Goal: Task Accomplishment & Management: Manage account settings

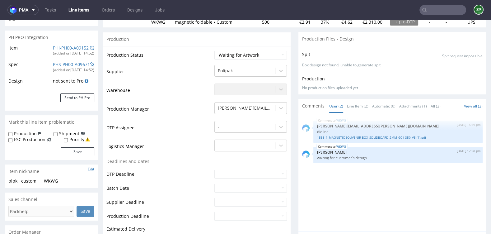
scroll to position [2, 0]
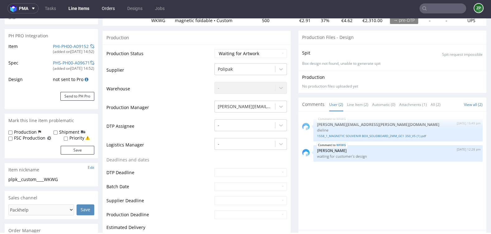
click at [109, 7] on link "Orders" at bounding box center [108, 8] width 21 height 10
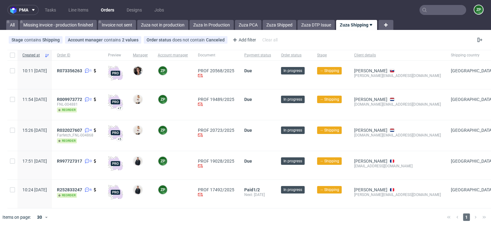
click at [443, 11] on input "text" at bounding box center [443, 10] width 47 height 10
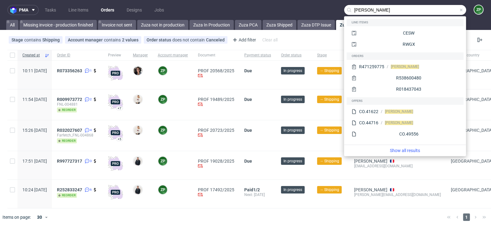
type input "martin bull"
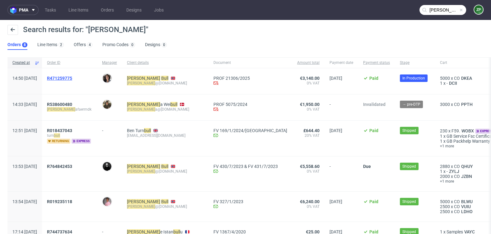
click at [72, 79] on span "R471259775" at bounding box center [59, 78] width 25 height 5
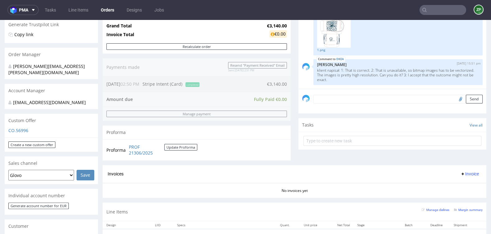
scroll to position [125, 0]
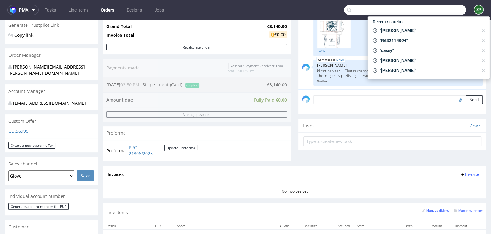
click at [436, 13] on input "text" at bounding box center [405, 10] width 122 height 10
paste input "R235335765"
type input "R235335765"
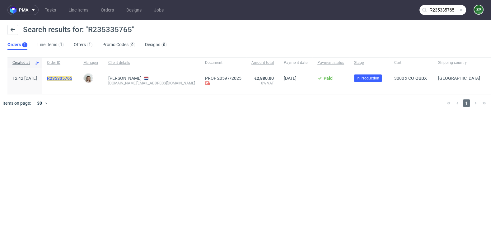
click at [72, 78] on mark "R235335765" at bounding box center [59, 78] width 25 height 5
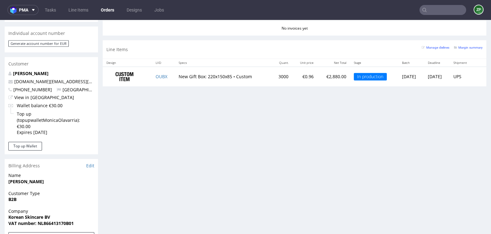
scroll to position [286, 0]
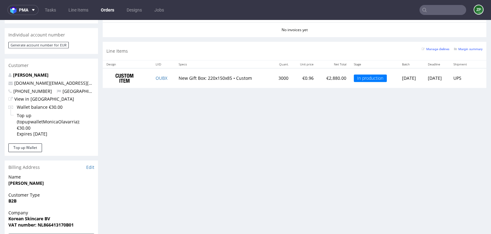
click at [110, 12] on link "Orders" at bounding box center [107, 10] width 21 height 10
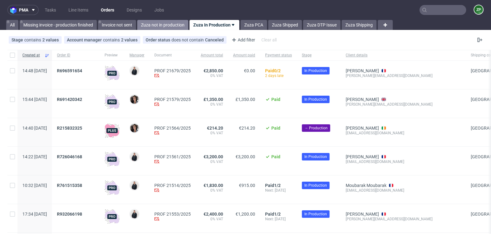
click at [173, 23] on link "Zuza not in production" at bounding box center [162, 25] width 51 height 10
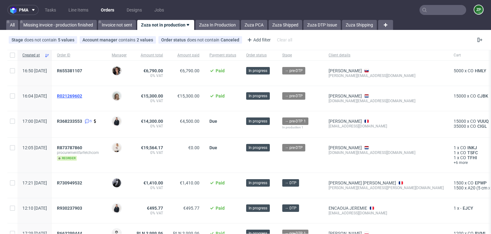
click at [82, 94] on span "R021269602" at bounding box center [69, 95] width 25 height 5
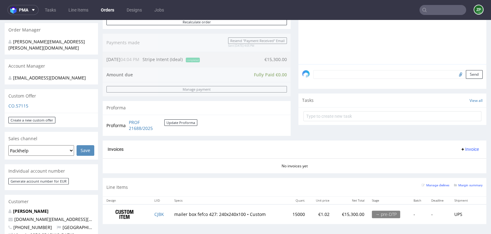
scroll to position [149, 0]
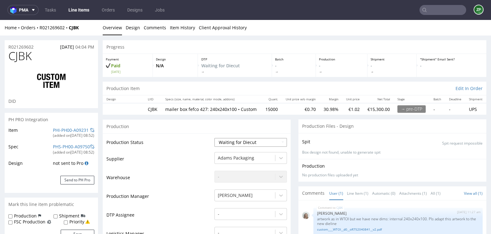
click at [241, 147] on select "Waiting for Artwork Waiting for Diecut Waiting for Mockup Waiting for DTP Waiti…" at bounding box center [251, 142] width 73 height 9
select select "dtp_waiting_for_check"
click at [215, 138] on select "Waiting for Artwork Waiting for Diecut Waiting for Mockup Waiting for DTP Waiti…" at bounding box center [251, 142] width 73 height 9
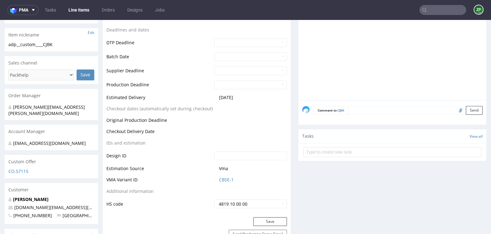
scroll to position [232, 0]
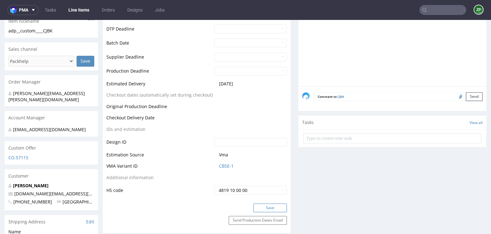
click at [275, 212] on button "Save" at bounding box center [270, 207] width 34 height 9
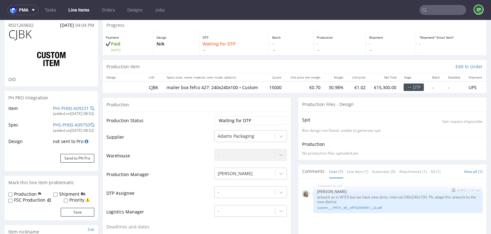
scroll to position [23, 0]
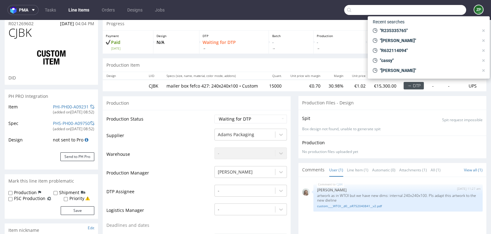
click at [425, 8] on input "text" at bounding box center [405, 10] width 122 height 10
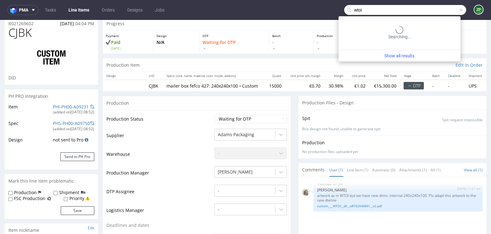
type input "wtoi"
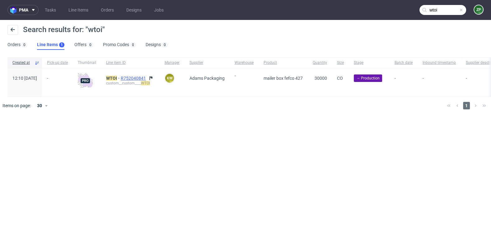
click at [147, 78] on span "R752040841" at bounding box center [134, 78] width 26 height 5
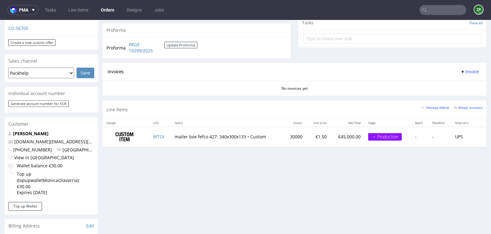
scroll to position [228, 0]
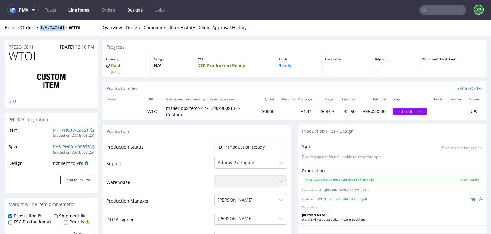
click at [129, 12] on link "Designs" at bounding box center [135, 10] width 23 height 10
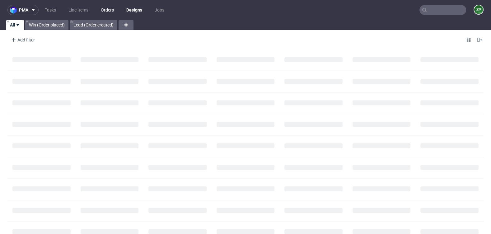
click at [102, 12] on link "Orders" at bounding box center [107, 10] width 21 height 10
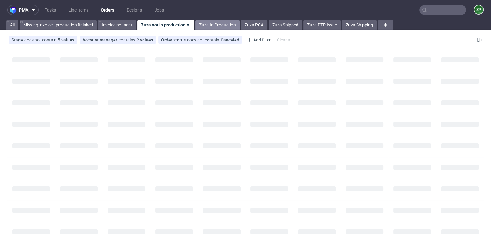
click at [215, 24] on link "Zuza In Production" at bounding box center [218, 25] width 44 height 10
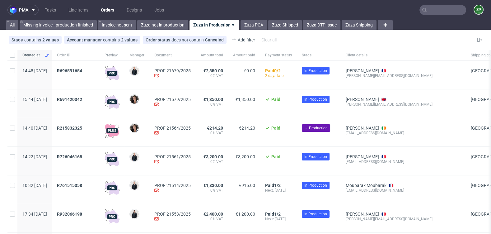
click at [424, 11] on input "text" at bounding box center [443, 10] width 47 height 10
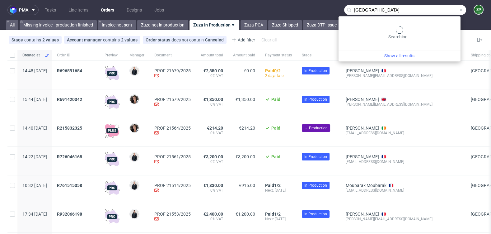
type input "dublin"
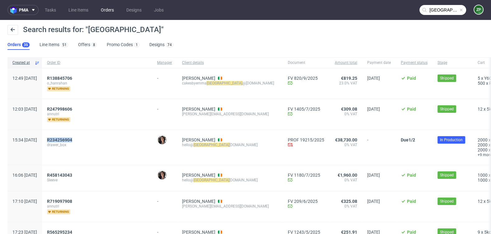
click at [104, 13] on link "Orders" at bounding box center [107, 10] width 21 height 10
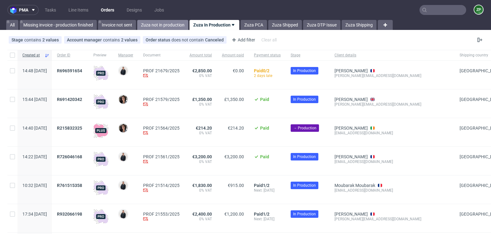
click at [175, 21] on link "Zuza not in production" at bounding box center [162, 25] width 51 height 10
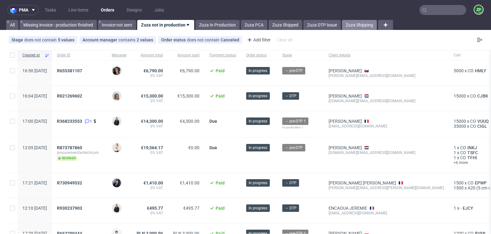
click at [366, 25] on link "Zuza Shipping" at bounding box center [359, 25] width 35 height 10
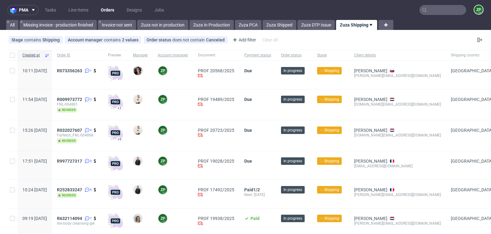
scroll to position [22, 0]
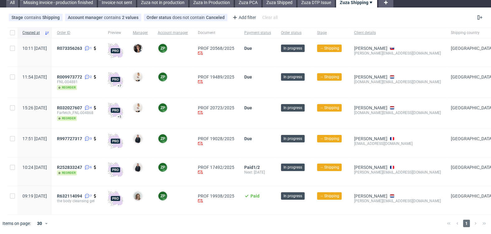
click at [94, 192] on div "R632114094 7 the body cleansing gel" at bounding box center [77, 200] width 51 height 28
click at [82, 194] on span "R632114094" at bounding box center [69, 195] width 25 height 5
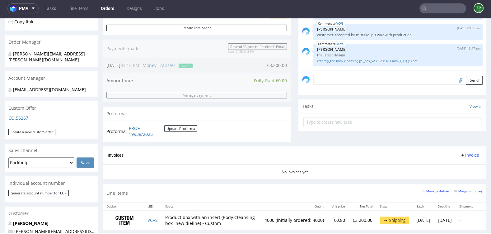
scroll to position [143, 0]
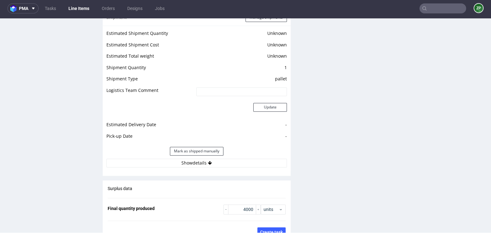
scroll to position [849, 0]
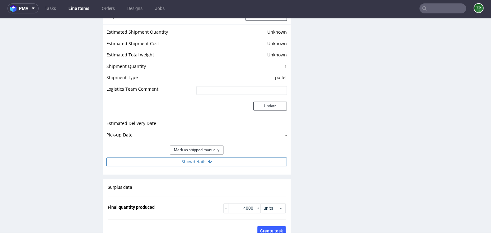
click at [195, 157] on button "Show details" at bounding box center [196, 161] width 181 height 9
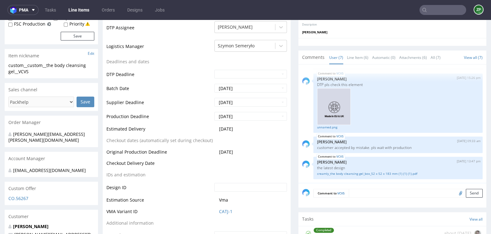
scroll to position [129, 0]
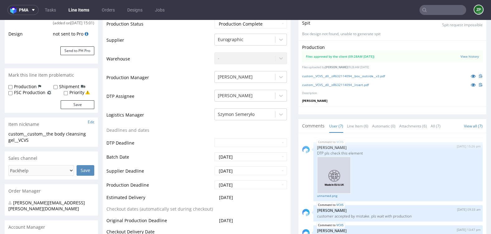
click at [429, 8] on input "text" at bounding box center [443, 10] width 47 height 10
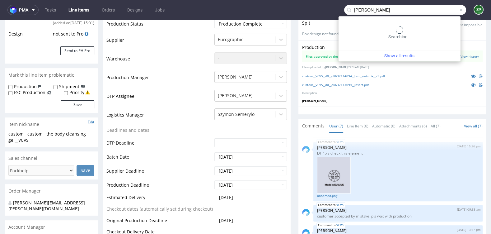
type input "kevin"
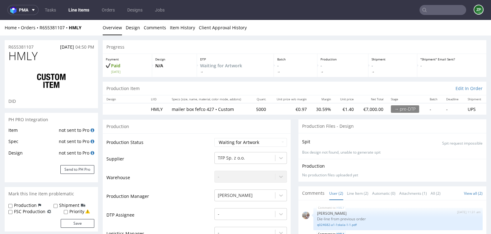
scroll to position [192, 0]
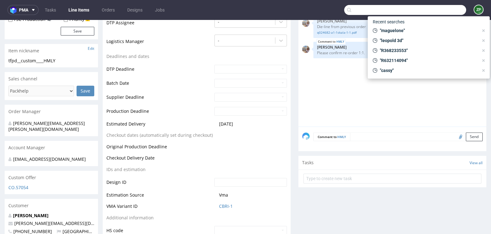
click at [435, 10] on input "text" at bounding box center [405, 10] width 122 height 10
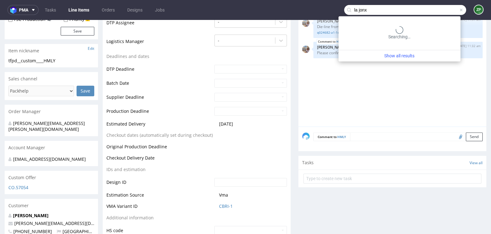
type input "la jonx"
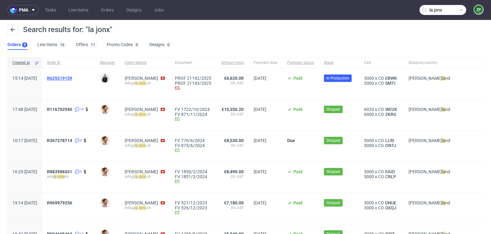
click at [72, 77] on span "R629219159" at bounding box center [59, 78] width 25 height 5
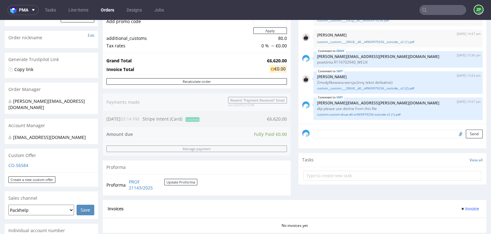
scroll to position [89, 0]
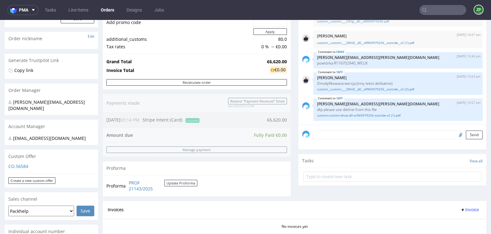
click at [111, 11] on link "Orders" at bounding box center [107, 10] width 21 height 10
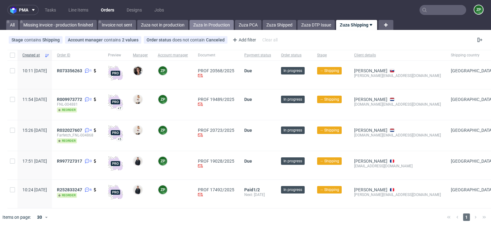
click at [206, 24] on link "Zuza In Production" at bounding box center [212, 25] width 44 height 10
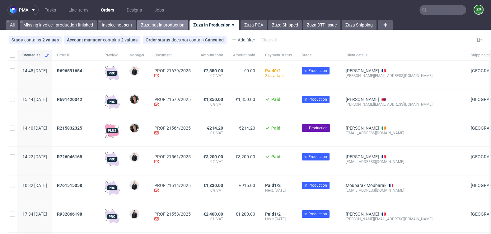
click at [163, 25] on link "Zuza not in production" at bounding box center [162, 25] width 51 height 10
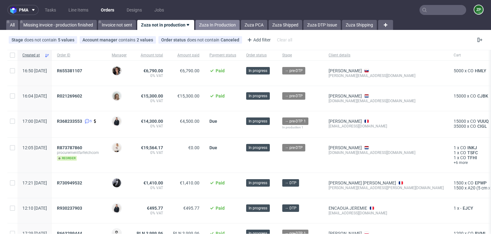
click at [216, 22] on link "Zuza In Production" at bounding box center [218, 25] width 44 height 10
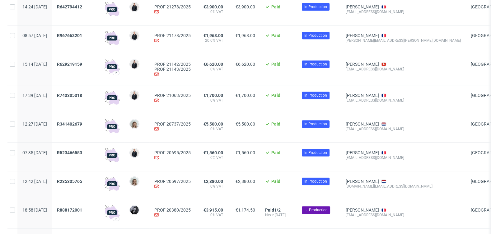
scroll to position [339, 0]
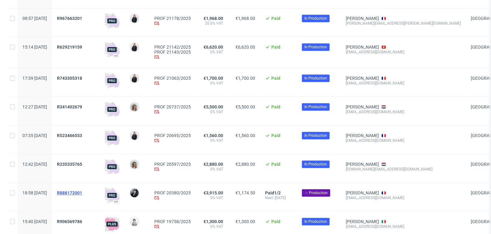
click at [82, 194] on span "R888172001" at bounding box center [69, 192] width 25 height 5
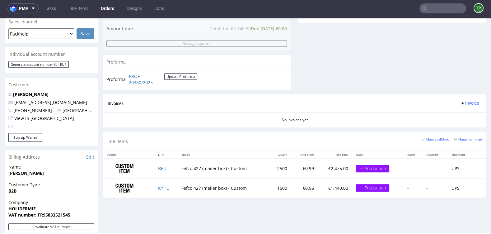
scroll to position [266, 0]
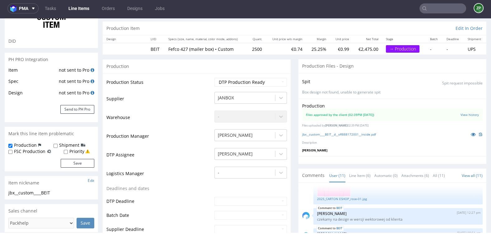
scroll to position [59, 0]
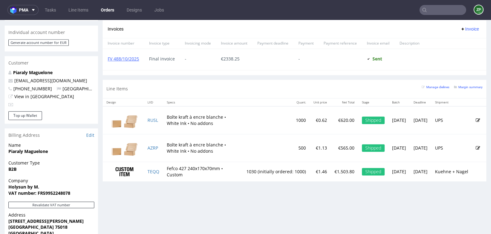
scroll to position [619, 0]
click at [444, 12] on input "text" at bounding box center [443, 10] width 47 height 10
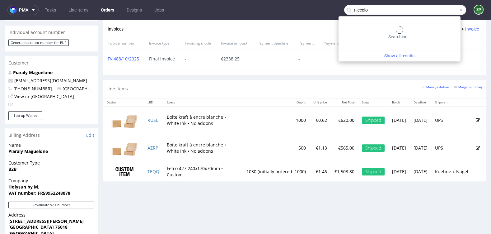
type input "niccolo"
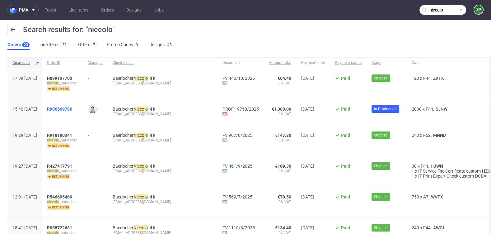
click at [72, 108] on span "R906569786" at bounding box center [59, 108] width 25 height 5
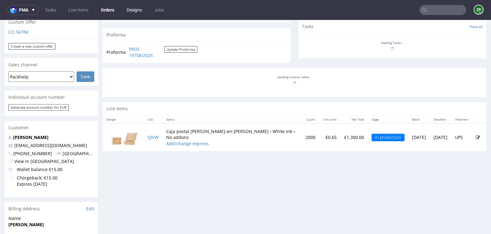
scroll to position [1, 0]
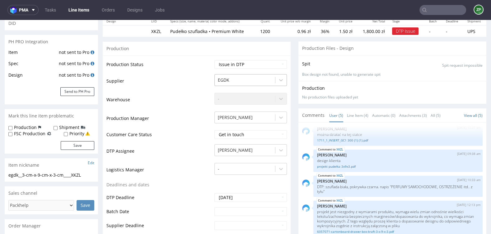
scroll to position [106, 0]
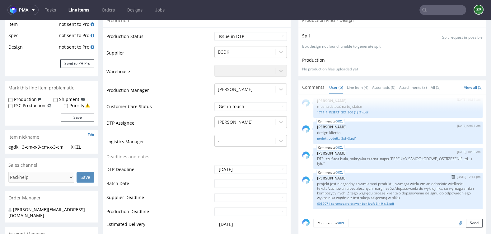
click at [364, 202] on link "6057071-cartonboard-drawer-box-kraft-3-x-9-x-3.pdf" at bounding box center [398, 203] width 162 height 5
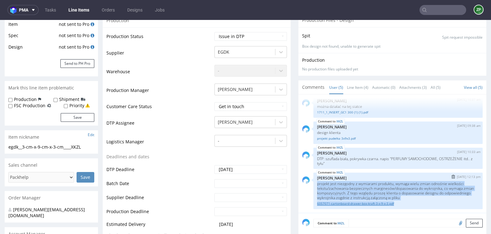
drag, startPoint x: 314, startPoint y: 182, endPoint x: 428, endPoint y: 202, distance: 116.0
click at [428, 202] on div "XKZL 10th Oct 25 | 12:13 pm Elżbieta Jelińska projekt jest niezgodny z wymiaram…" at bounding box center [398, 191] width 169 height 36
copy div "projekt jest niezgodny z wymiarami produktu, wymaga wielu zmian odnośnie wielko…"
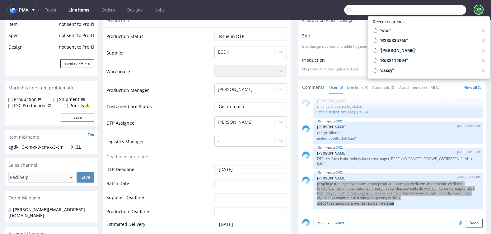
click at [433, 10] on input "text" at bounding box center [405, 10] width 122 height 10
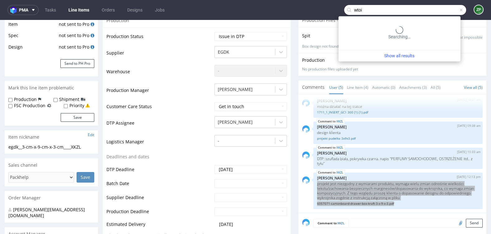
type input "wtoi"
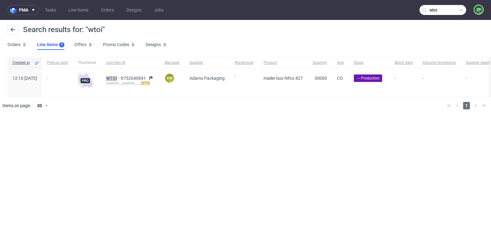
click at [117, 78] on mark "WTOI" at bounding box center [111, 78] width 11 height 5
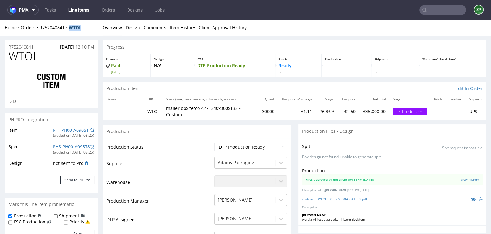
copy strong "WTOI"
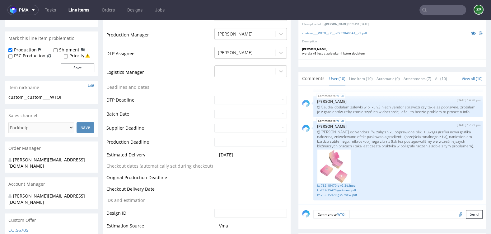
scroll to position [213, 0]
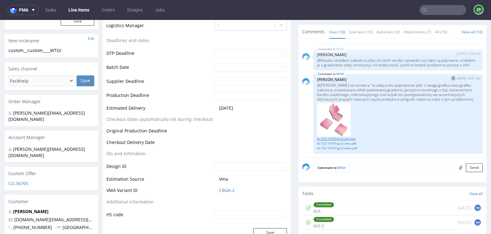
click at [336, 137] on link "kt-732-15470-g-v2-3d.jpeg" at bounding box center [398, 138] width 162 height 5
click at [349, 141] on link "kt-732-15470-g-v2-zew.pdf" at bounding box center [398, 143] width 162 height 5
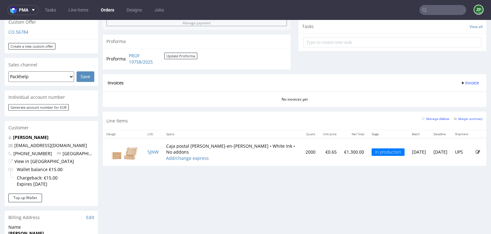
scroll to position [1, 0]
click at [438, 13] on input "text" at bounding box center [443, 10] width 47 height 10
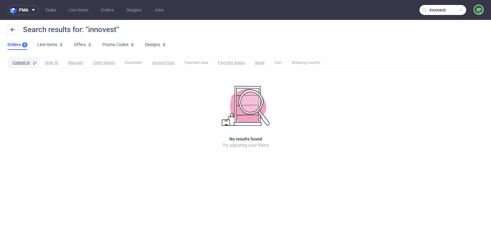
click at [434, 7] on input "innovest" at bounding box center [443, 10] width 47 height 10
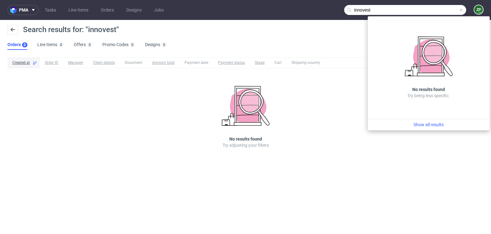
click at [358, 10] on input "innovest" at bounding box center [405, 10] width 122 height 10
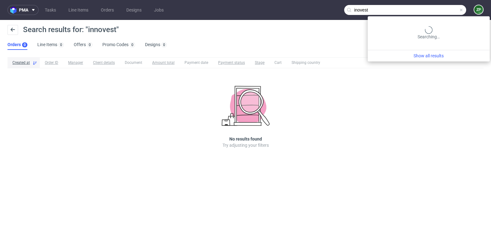
type input "inovest"
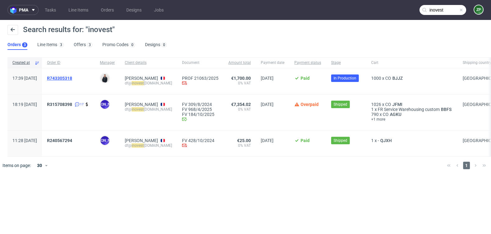
click at [72, 76] on span "R743305318" at bounding box center [59, 78] width 25 height 5
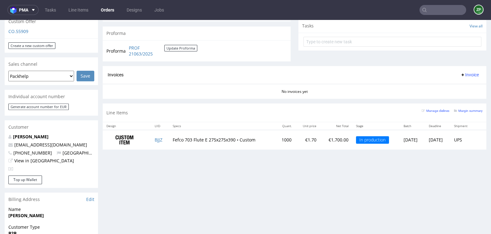
scroll to position [224, 0]
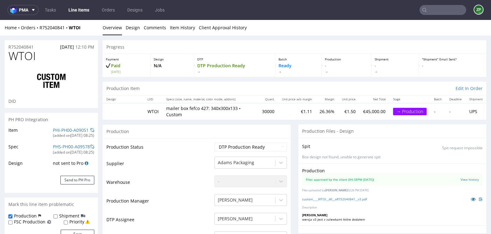
click at [428, 11] on input "text" at bounding box center [443, 10] width 47 height 10
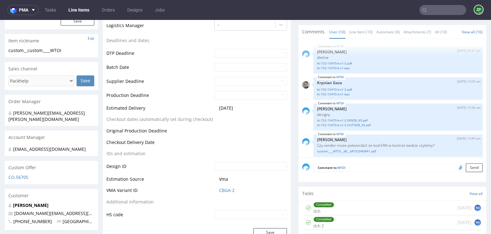
scroll to position [382, 0]
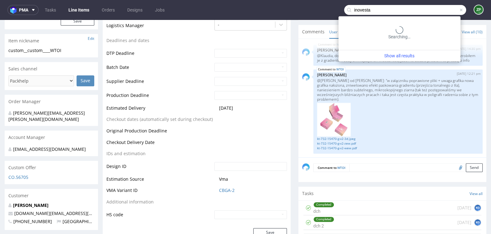
type input "inovesta"
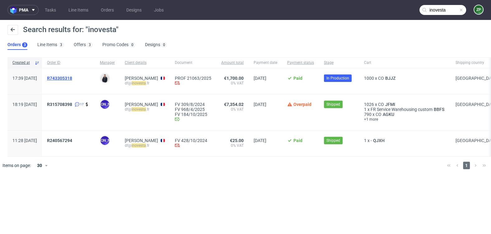
click at [69, 78] on span "R743305318" at bounding box center [59, 78] width 25 height 5
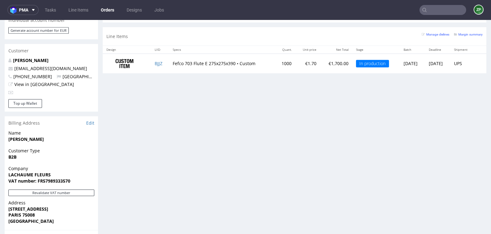
scroll to position [301, 0]
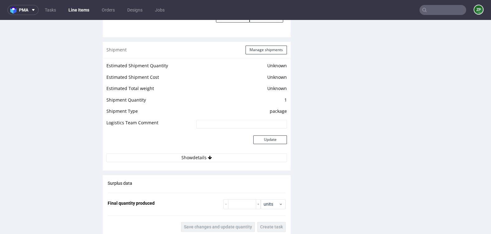
scroll to position [795, 0]
click at [163, 163] on button "Show details" at bounding box center [196, 158] width 181 height 9
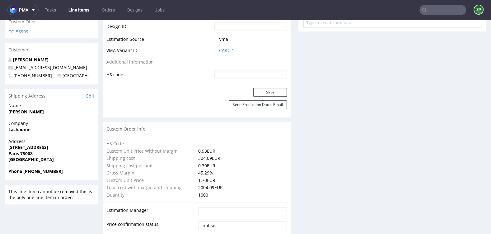
scroll to position [348, 0]
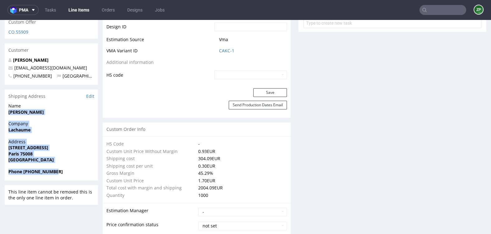
drag, startPoint x: 9, startPoint y: 109, endPoint x: 73, endPoint y: 174, distance: 91.2
click at [73, 174] on section "Shipping Address Edit Name Denis Fraenkel Company Lachaume Address 103 RUE DU F…" at bounding box center [51, 134] width 93 height 91
copy section "Denis Fraenkel Company Lachaume Address 103 RUE DU FAUBOURG SAINT-HONORE Paris …"
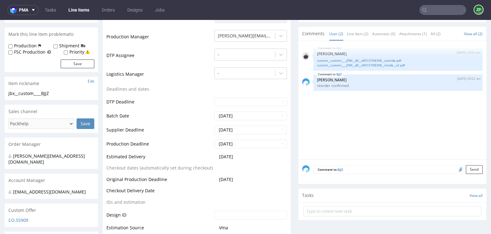
scroll to position [0, 0]
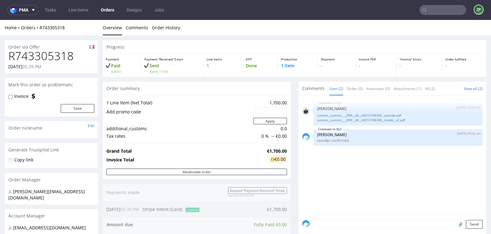
scroll to position [224, 0]
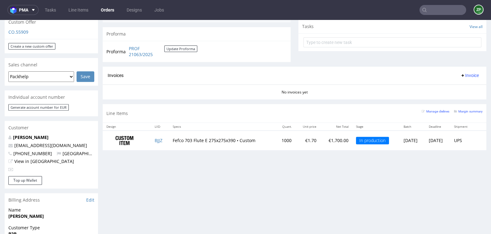
click at [435, 9] on input "text" at bounding box center [443, 10] width 47 height 10
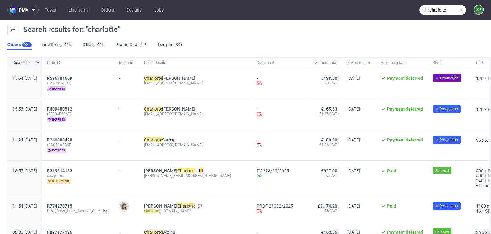
click at [439, 9] on input "charlotte" at bounding box center [443, 10] width 47 height 10
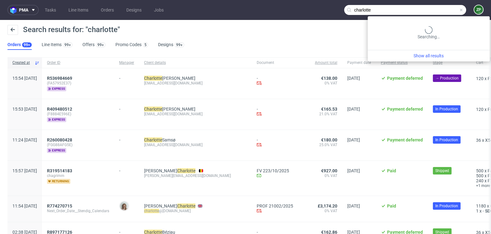
click at [438, 9] on input "charlotte" at bounding box center [405, 10] width 122 height 10
click at [437, 9] on input "charlotte" at bounding box center [405, 10] width 122 height 10
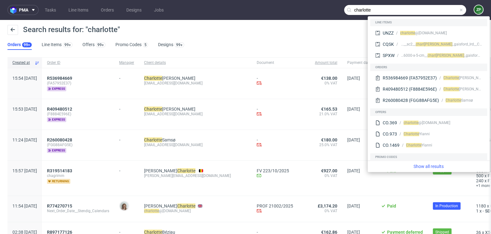
type input "d"
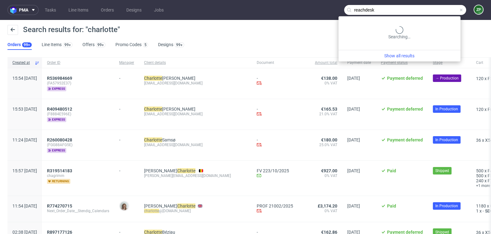
type input "reachdesk"
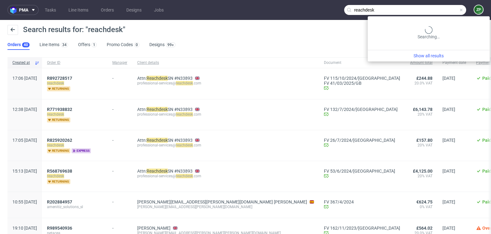
click at [445, 9] on input "reachdesk" at bounding box center [405, 10] width 122 height 10
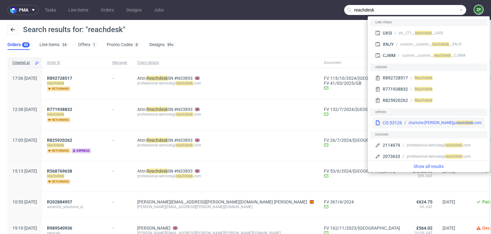
click at [408, 122] on div "charlotte.curran@ reach desk .com" at bounding box center [442, 123] width 80 height 6
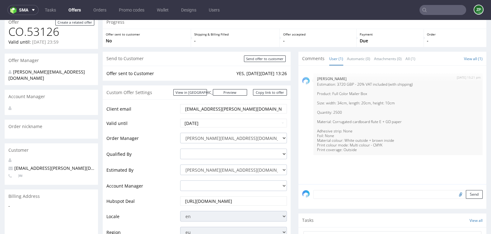
scroll to position [43, 0]
click at [218, 108] on input "charlotte.curran@reachdesk.com" at bounding box center [234, 108] width 98 height 9
click at [432, 11] on input "text" at bounding box center [443, 10] width 47 height 10
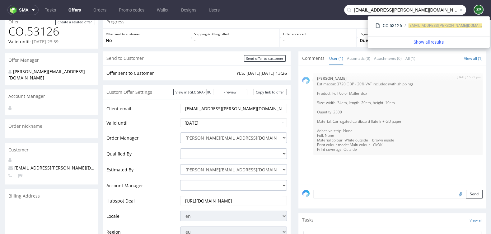
type input "charlotte.curran@reachdesk.com"
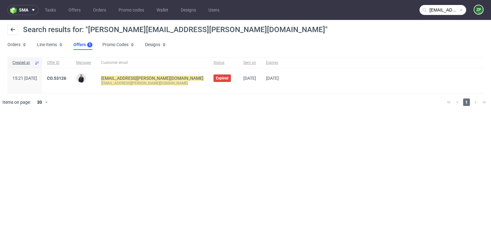
click at [449, 11] on input "charlotte.curran@reachdesk.com" at bounding box center [443, 10] width 47 height 10
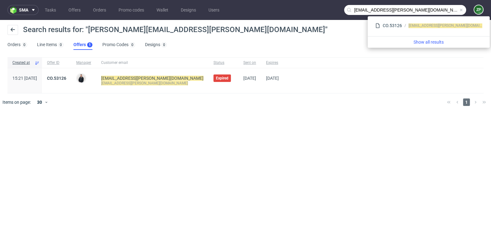
click at [439, 5] on input "charlotte.curran@reachdesk.com" at bounding box center [405, 10] width 122 height 10
click at [434, 6] on input "charlotte.curran@reachdesk.com" at bounding box center [405, 10] width 122 height 10
click at [433, 9] on input "charlotte.curran@reachdesk.com" at bounding box center [405, 10] width 122 height 10
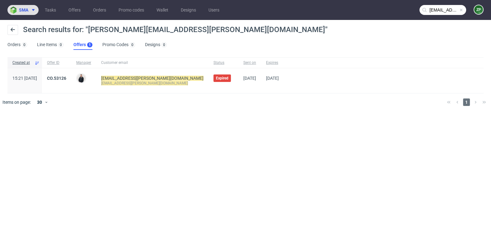
click at [30, 10] on span at bounding box center [31, 9] width 7 height 5
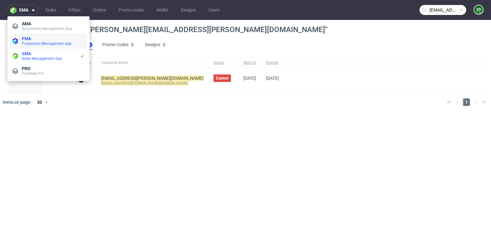
click at [31, 42] on span "Production Management App" at bounding box center [47, 43] width 50 height 4
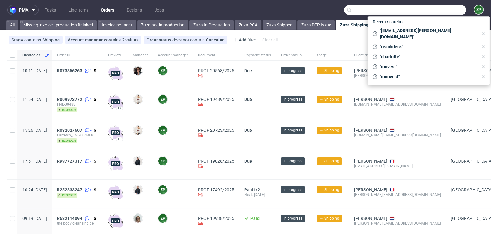
click at [438, 12] on input "text" at bounding box center [405, 10] width 122 height 10
paste input "charlotte.curran@reachdesk.com"
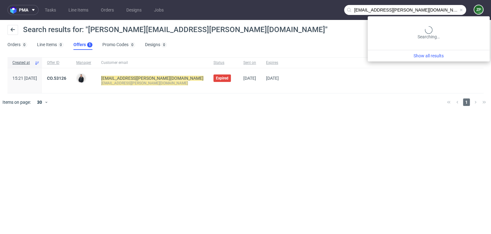
click at [441, 8] on input "charlotte.curran@reachdesk.com" at bounding box center [405, 10] width 122 height 10
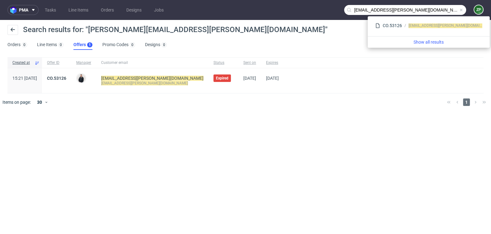
drag, startPoint x: 386, startPoint y: 9, endPoint x: 296, endPoint y: 9, distance: 89.4
click at [296, 9] on nav "pma Tasks Line Items Orders Designs Jobs charlotte.curran@reachdesk.com ZP" at bounding box center [245, 10] width 491 height 20
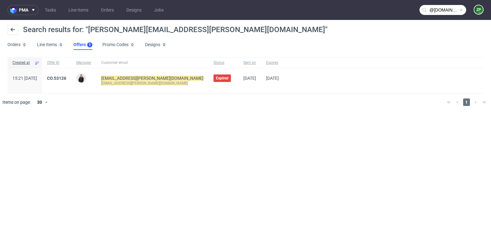
type input "@reachdesk.com"
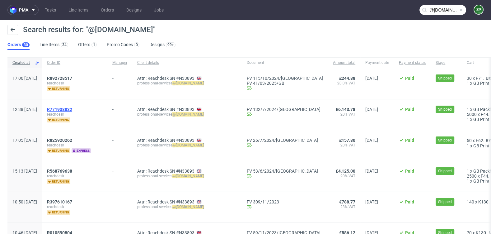
click at [72, 107] on span "R771938832" at bounding box center [59, 109] width 25 height 5
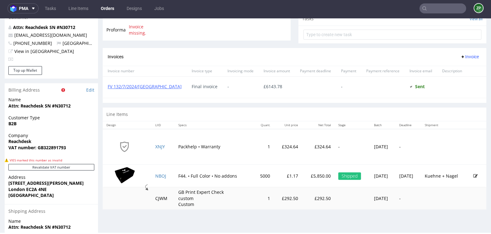
scroll to position [241, 0]
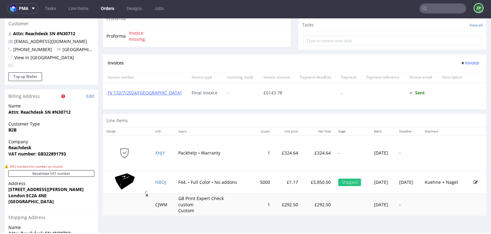
click at [125, 179] on img at bounding box center [124, 181] width 31 height 17
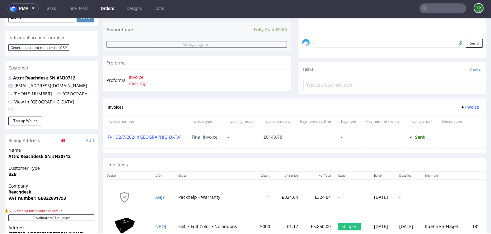
scroll to position [271, 0]
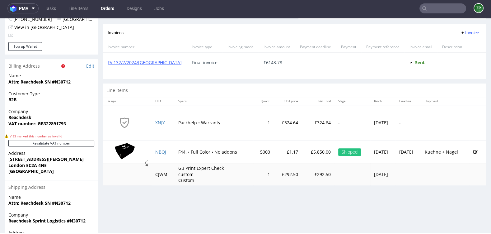
click at [130, 146] on img at bounding box center [124, 150] width 31 height 17
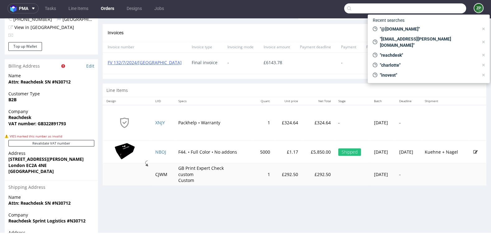
click at [438, 9] on input "text" at bounding box center [405, 8] width 122 height 10
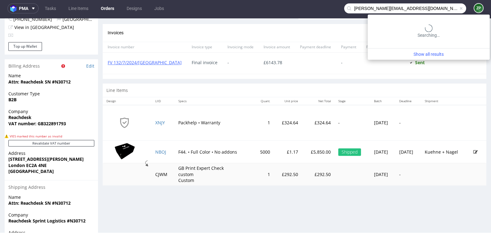
type input "Elizabeth@swaghut.com"
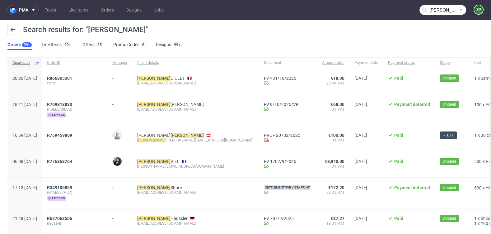
click at [431, 7] on input "[PERSON_NAME]" at bounding box center [443, 10] width 47 height 10
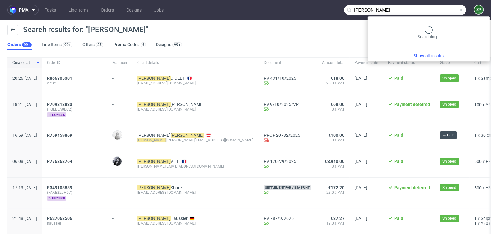
click at [370, 11] on input "kevin" at bounding box center [405, 10] width 122 height 10
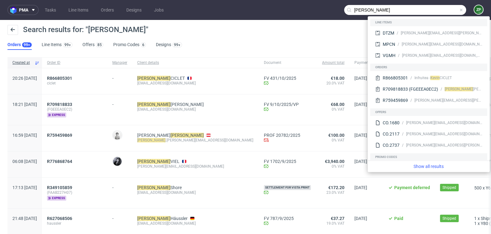
click at [370, 11] on input "kevin" at bounding box center [405, 10] width 122 height 10
paste input "Elizabeth@swaghut.com"
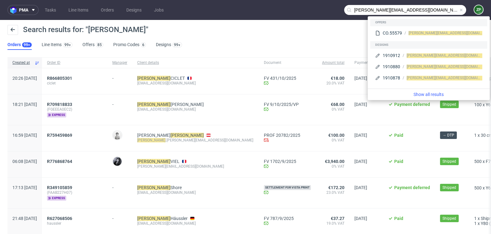
drag, startPoint x: 367, startPoint y: 10, endPoint x: 321, endPoint y: 11, distance: 45.5
click at [321, 11] on nav "pma Tasks Line Items Orders Designs Jobs Elizabeth@swaghut.com ZP" at bounding box center [245, 10] width 491 height 20
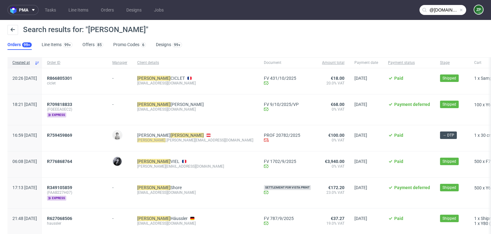
type input "@[DOMAIN_NAME]"
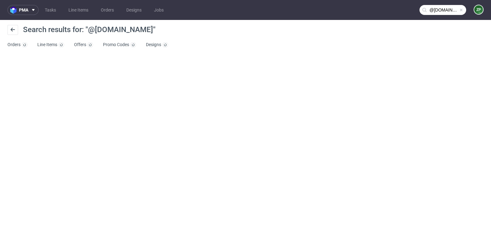
click at [97, 13] on ul "Tasks Line Items Orders Designs Jobs" at bounding box center [104, 10] width 131 height 10
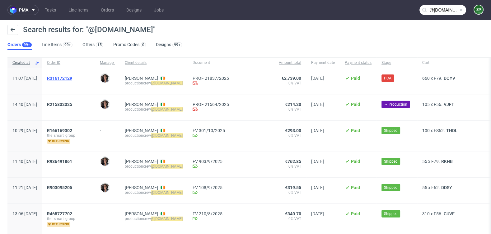
click at [71, 78] on span "R316172129" at bounding box center [59, 78] width 25 height 5
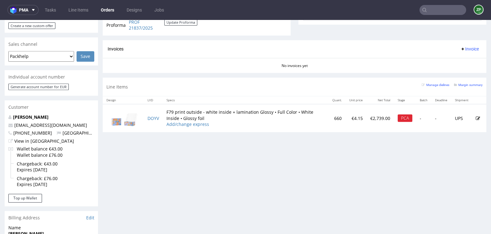
scroll to position [249, 0]
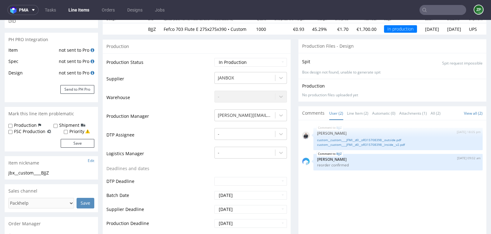
scroll to position [81, 0]
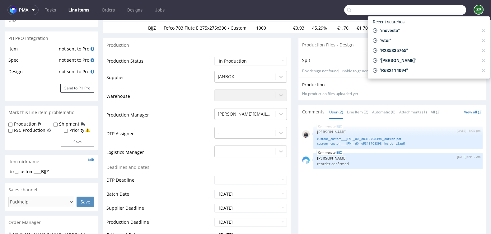
click at [432, 11] on input "text" at bounding box center [405, 10] width 122 height 10
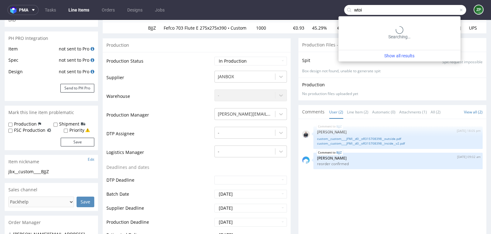
type input "wtoi"
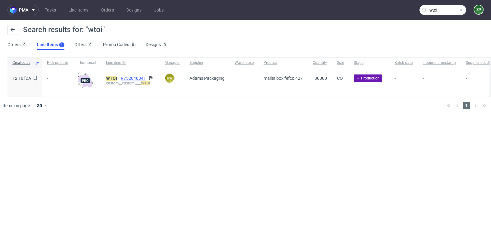
click at [144, 78] on span "R752040841" at bounding box center [134, 78] width 26 height 5
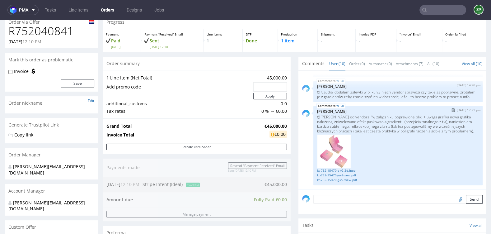
scroll to position [28, 0]
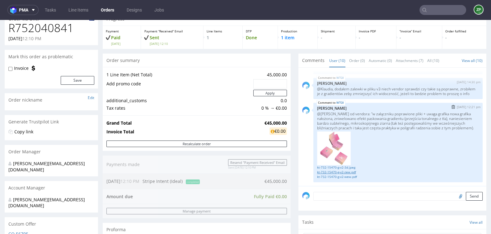
click at [347, 171] on link "kt-732-15470-g-v2-zew.pdf" at bounding box center [398, 172] width 162 height 5
click at [346, 114] on p "@[PERSON_NAME] od vendora: "w załączniku poprawione pliki + uwaga grafika nowa …" at bounding box center [398, 120] width 162 height 19
drag, startPoint x: 372, startPoint y: 107, endPoint x: 352, endPoint y: 126, distance: 27.7
click at [352, 126] on p "@[PERSON_NAME] od vendora: "w załączniku poprawione pliki + uwaga grafika nowa …" at bounding box center [398, 120] width 162 height 19
copy p "w załączniku poprawione pliki + uwaga grafika nowa grafika nałożona, zniwelowan…"
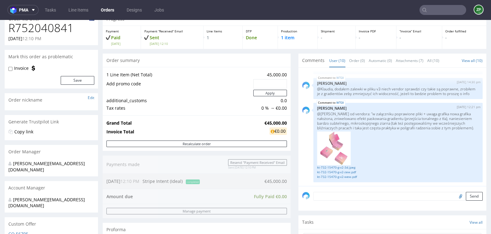
click at [108, 10] on link "Orders" at bounding box center [107, 10] width 21 height 10
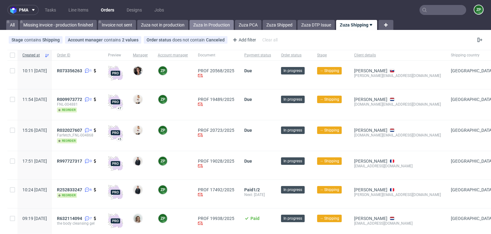
click at [196, 26] on link "Zuza In Production" at bounding box center [212, 25] width 44 height 10
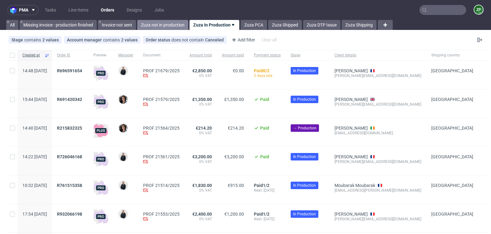
click at [173, 26] on link "Zuza not in production" at bounding box center [162, 25] width 51 height 10
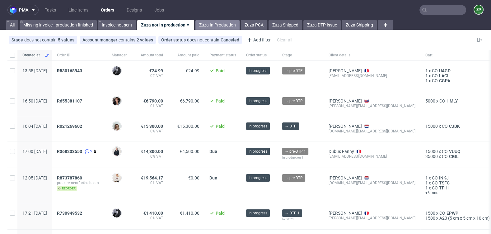
click at [221, 24] on link "Zuza In Production" at bounding box center [218, 25] width 44 height 10
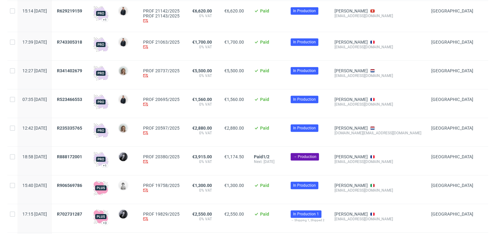
scroll to position [378, 0]
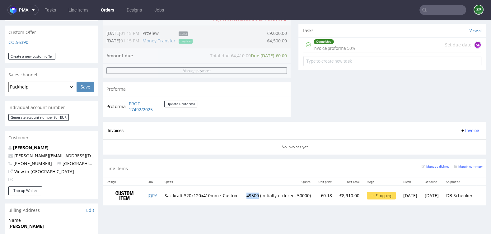
scroll to position [17, 0]
click at [438, 10] on input "text" at bounding box center [443, 10] width 47 height 10
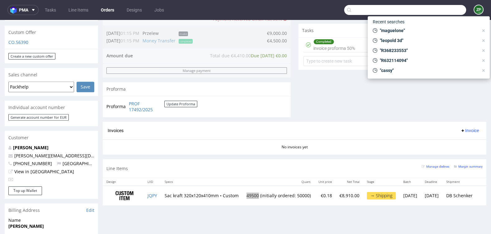
paste input "@[DOMAIN_NAME]"
type input "@[DOMAIN_NAME]"
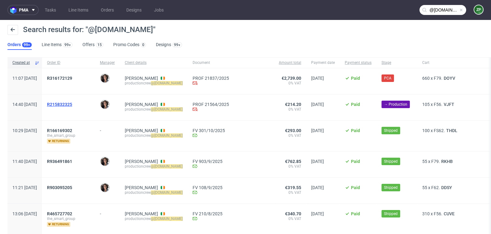
click at [72, 104] on span "R215832325" at bounding box center [59, 104] width 25 height 5
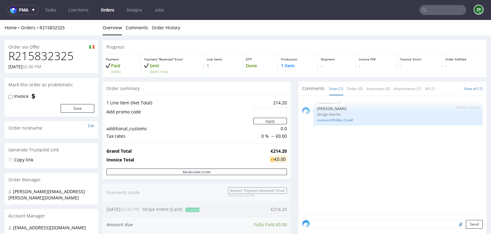
click at [337, 171] on div "VJFT [DATE] 14:26 pm [PERSON_NAME] design klienta cockroachF56Box (2).pdf" at bounding box center [394, 156] width 184 height 115
click at [224, 192] on div "Order summary 1 Line Item (Net Total) 214.20 Add promo code Apply additional_cu…" at bounding box center [197, 186] width 188 height 209
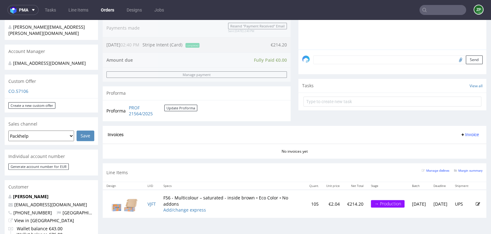
scroll to position [164, 0]
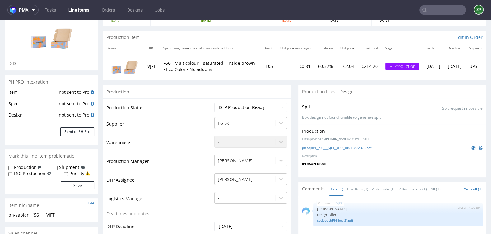
scroll to position [52, 0]
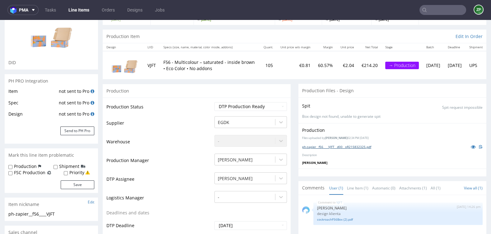
click at [353, 146] on link "ph-zapier__f56____VJFT__d00__oR215832325.pdf" at bounding box center [336, 146] width 69 height 4
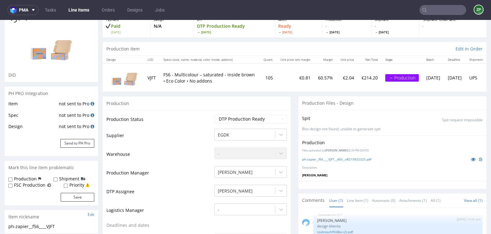
scroll to position [40, 0]
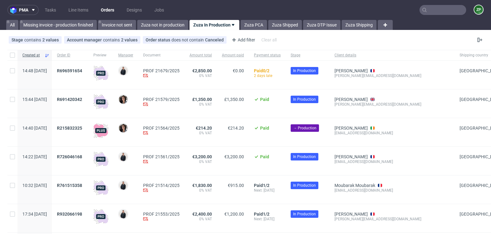
click at [438, 9] on input "text" at bounding box center [443, 10] width 47 height 10
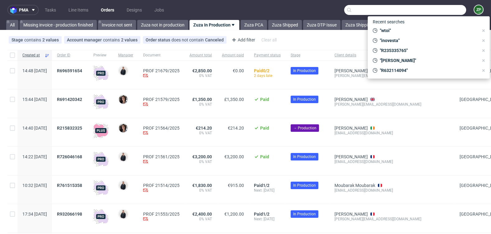
paste input "Order #38422 ([DATE])"
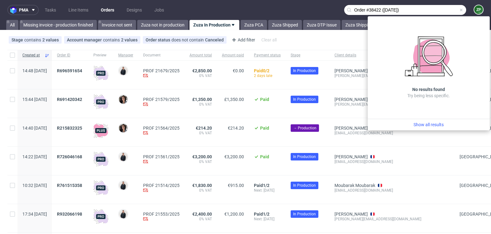
click at [385, 10] on input "Order #38422 ([DATE])" at bounding box center [405, 10] width 122 height 10
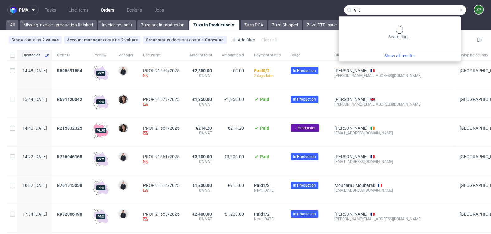
type input "vjft"
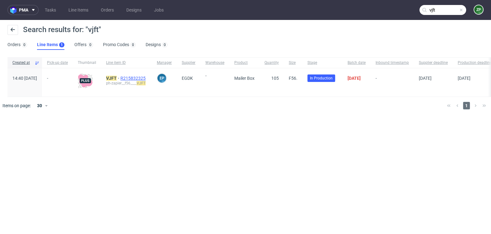
click at [146, 78] on span "R215832325" at bounding box center [134, 78] width 26 height 5
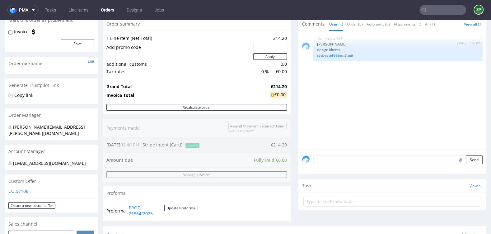
scroll to position [76, 0]
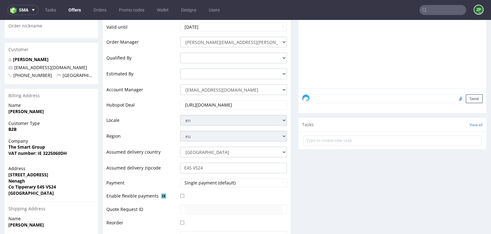
scroll to position [123, 0]
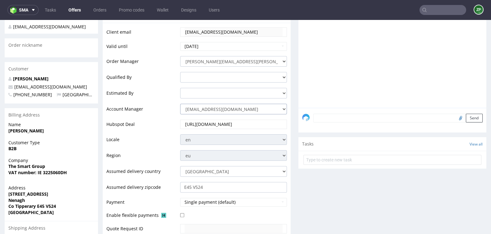
click at [237, 108] on select "[EMAIL_ADDRESS][DOMAIN_NAME] [DOMAIN_NAME][EMAIL_ADDRESS][DOMAIN_NAME] [PERSON_…" at bounding box center [233, 109] width 107 height 11
select select "16096794"
click at [180, 104] on select "[EMAIL_ADDRESS][DOMAIN_NAME] [DOMAIN_NAME][EMAIL_ADDRESS][DOMAIN_NAME] [PERSON_…" at bounding box center [233, 109] width 107 height 11
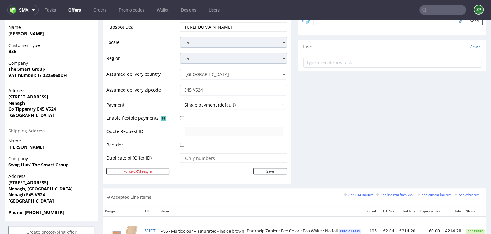
scroll to position [222, 0]
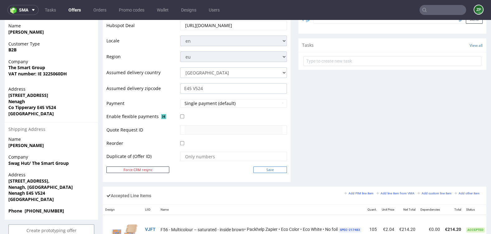
click at [256, 167] on input "Save" at bounding box center [270, 169] width 34 height 7
type input "In progress..."
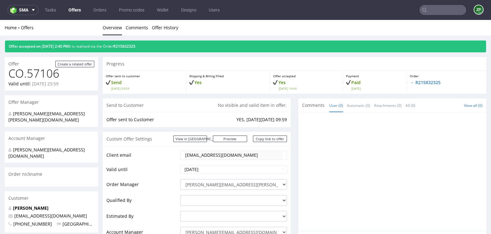
scroll to position [0, 0]
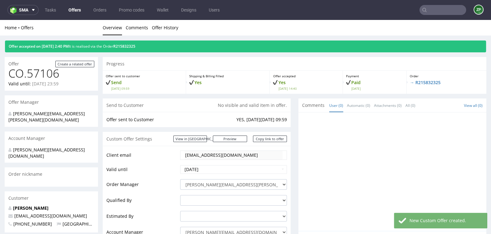
click at [44, 213] on span "[EMAIL_ADDRESS][DOMAIN_NAME]" at bounding box center [47, 216] width 79 height 6
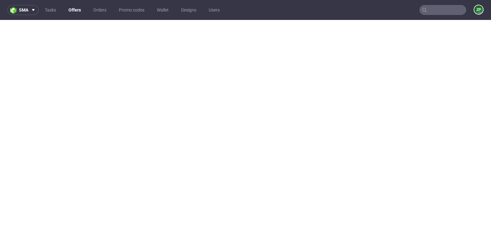
select select "16096794"
